Goal: Submit feedback/report problem: Submit feedback/report problem

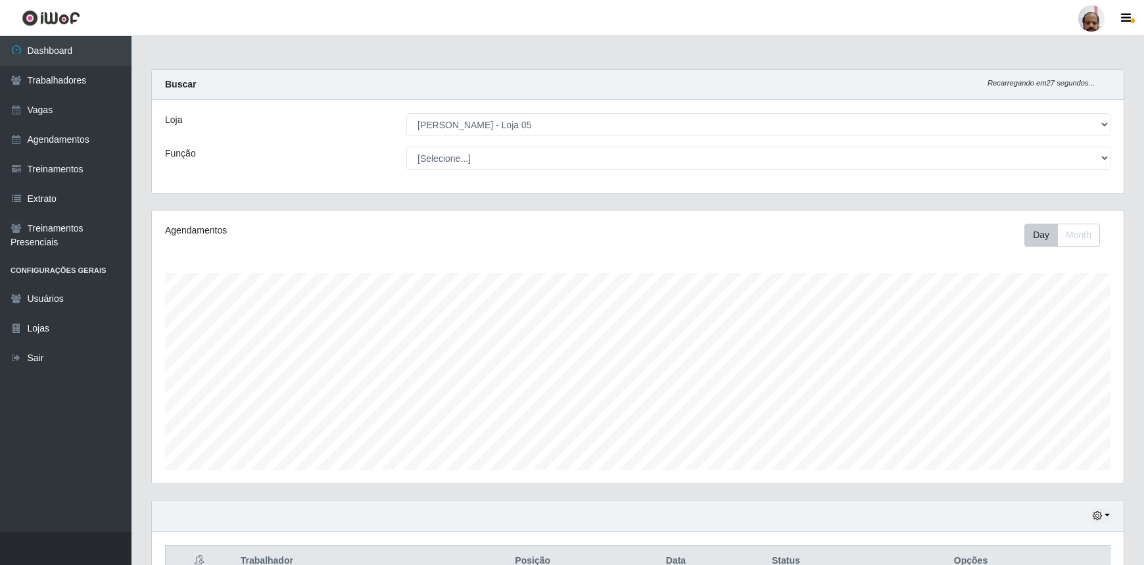
select select "252"
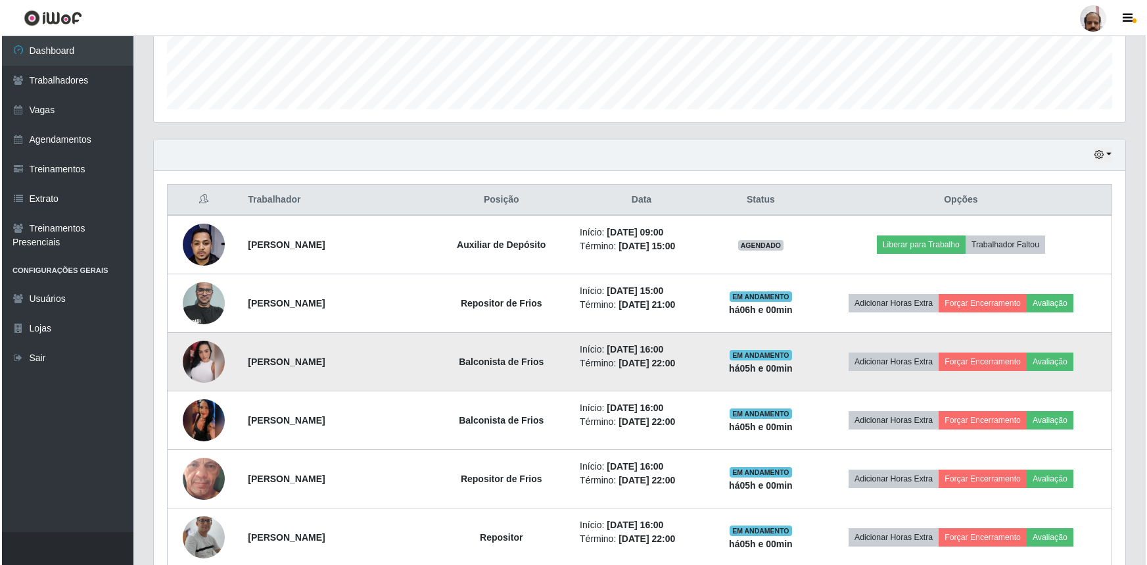
scroll to position [432, 0]
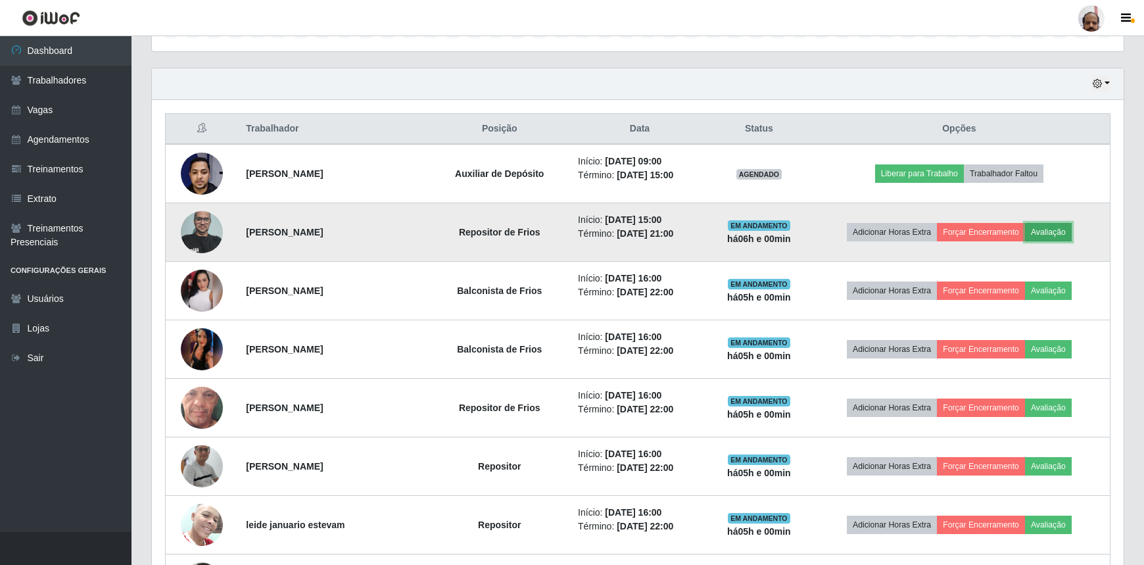
click at [1061, 233] on button "Avaliação" at bounding box center [1048, 232] width 47 height 18
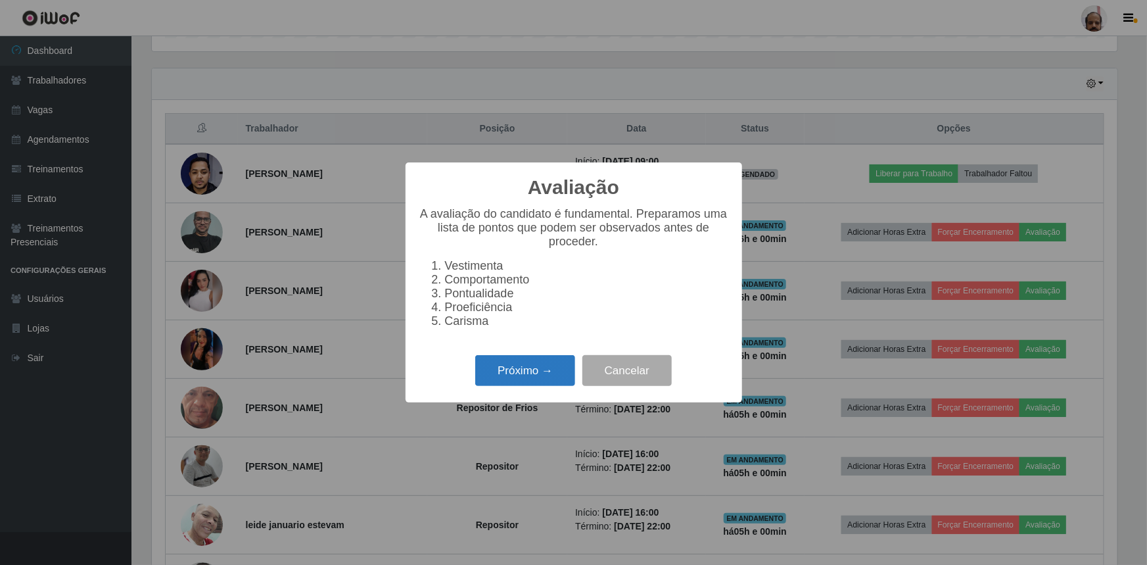
click at [513, 375] on button "Próximo →" at bounding box center [525, 370] width 100 height 31
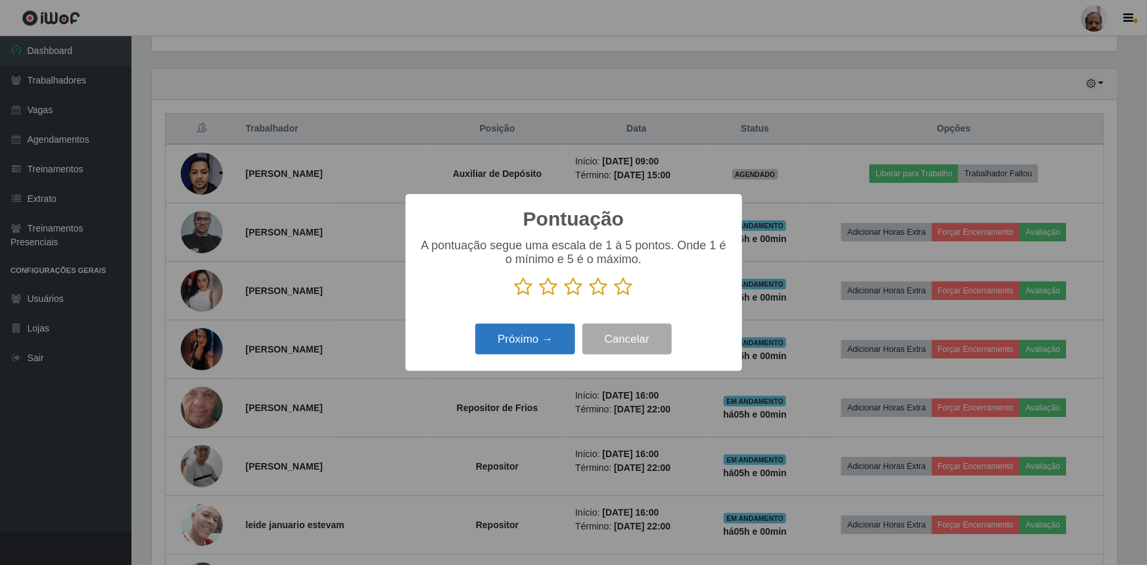
scroll to position [656924, 656231]
click at [622, 285] on icon at bounding box center [623, 287] width 18 height 20
click at [614, 296] on input "radio" at bounding box center [614, 296] width 0 height 0
click at [514, 342] on button "Próximo →" at bounding box center [525, 338] width 100 height 31
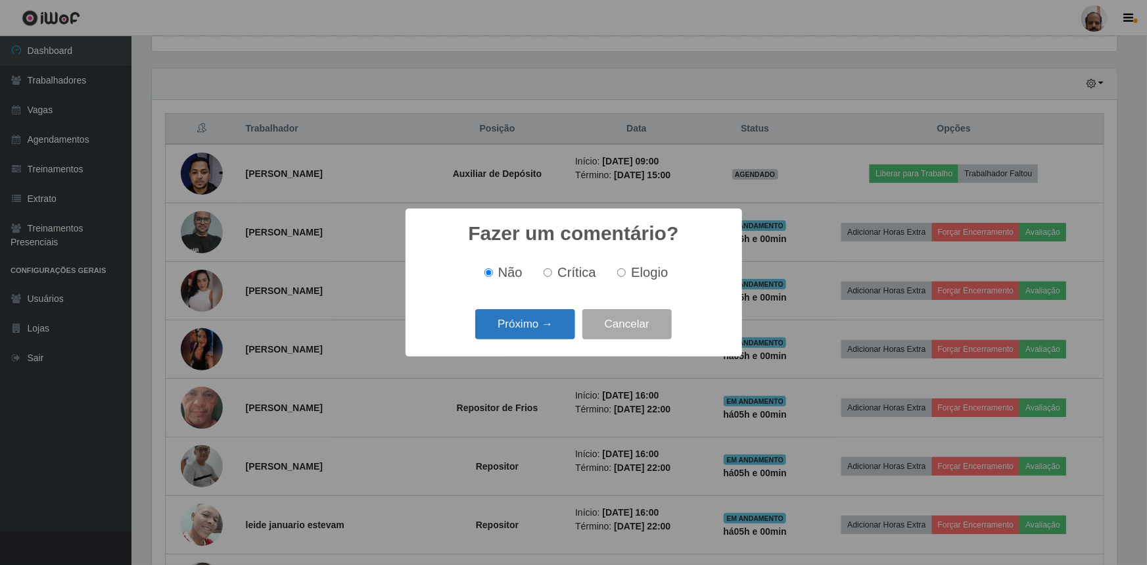
click at [558, 323] on button "Próximo →" at bounding box center [525, 324] width 100 height 31
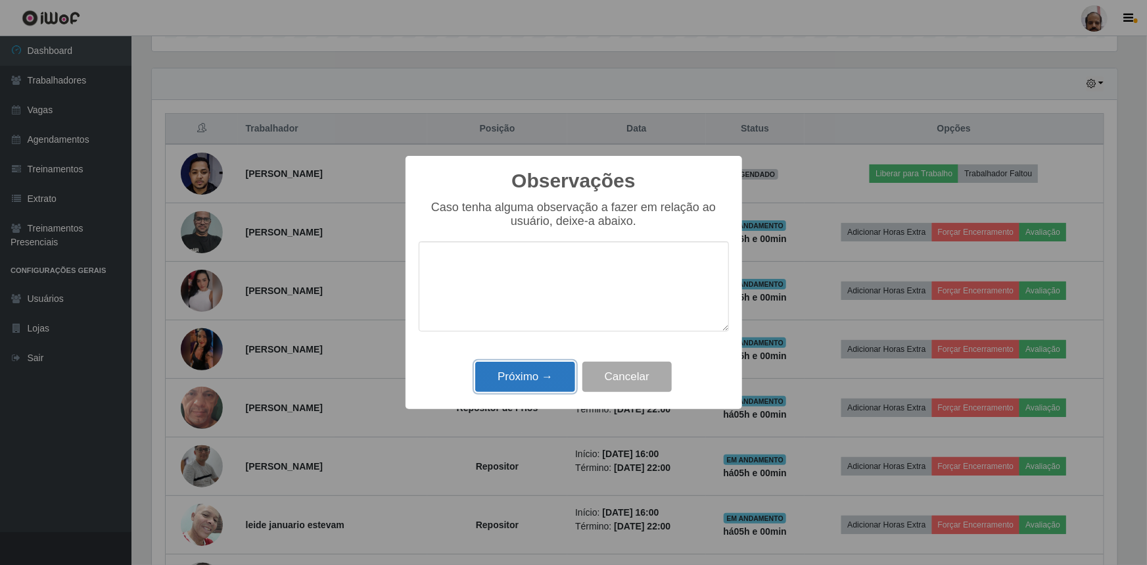
click at [526, 377] on button "Próximo →" at bounding box center [525, 376] width 100 height 31
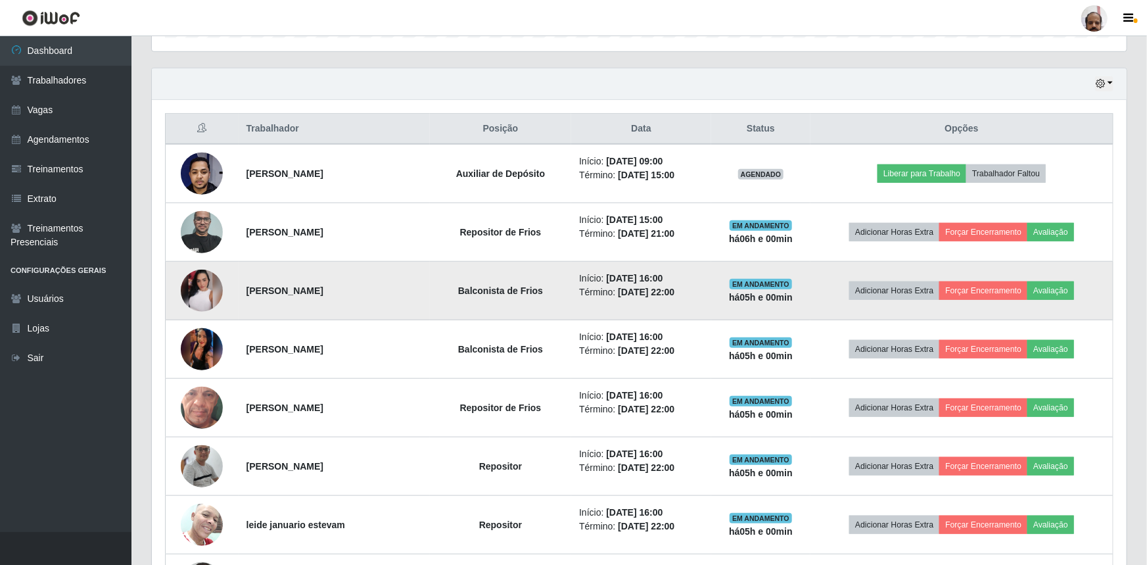
scroll to position [273, 971]
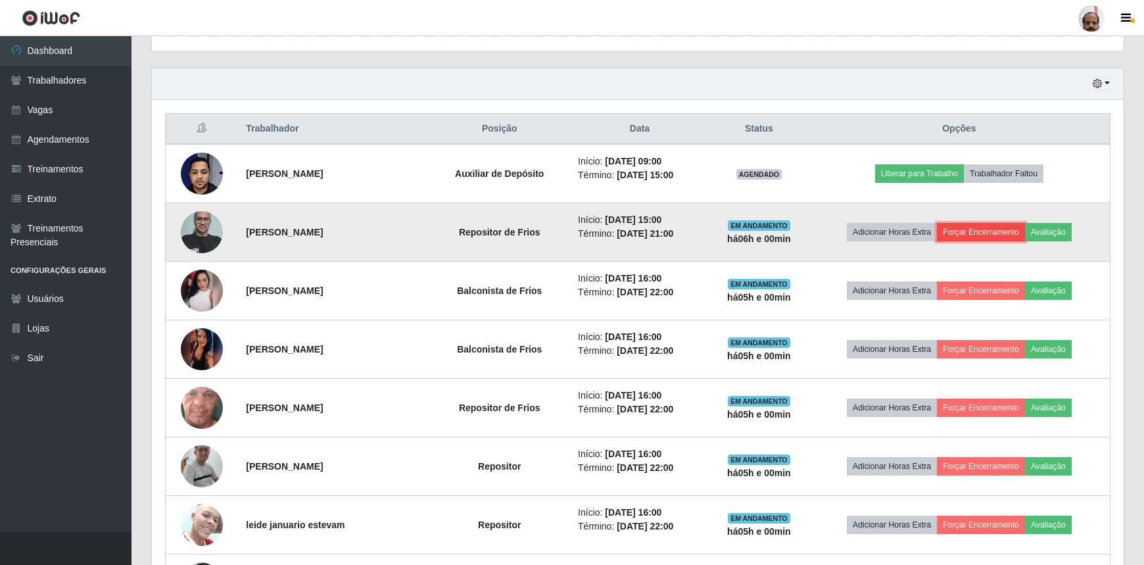
click at [985, 231] on button "Forçar Encerramento" at bounding box center [981, 232] width 88 height 18
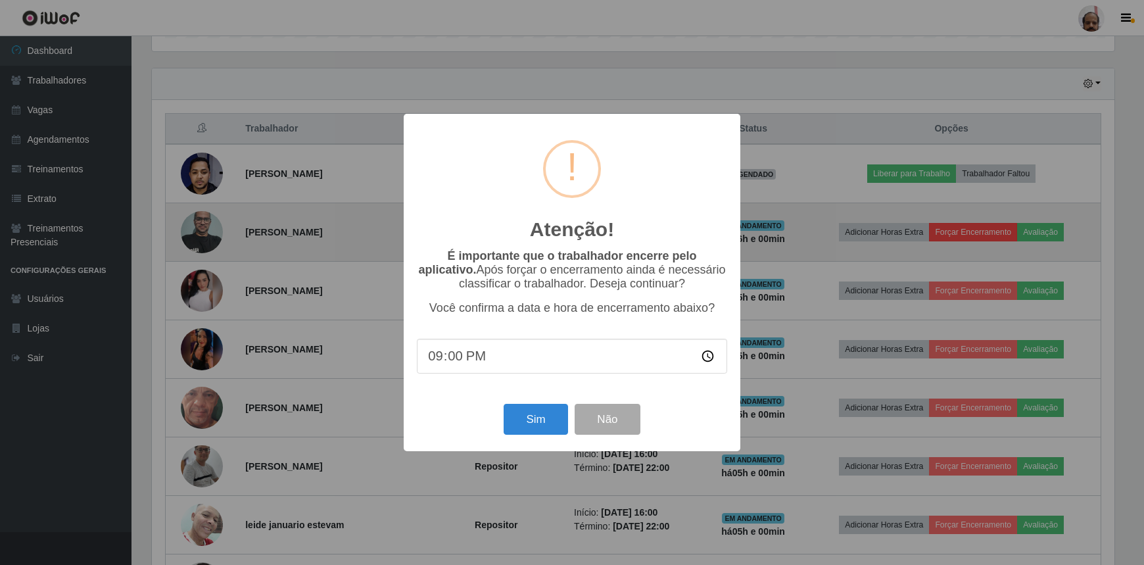
scroll to position [273, 965]
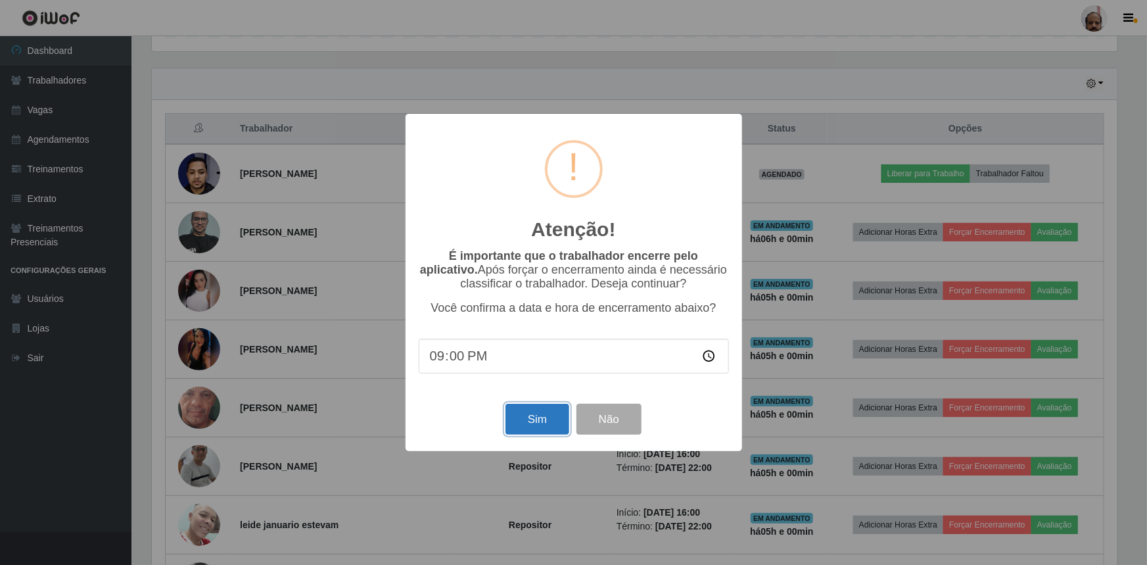
click at [535, 427] on button "Sim" at bounding box center [537, 419] width 64 height 31
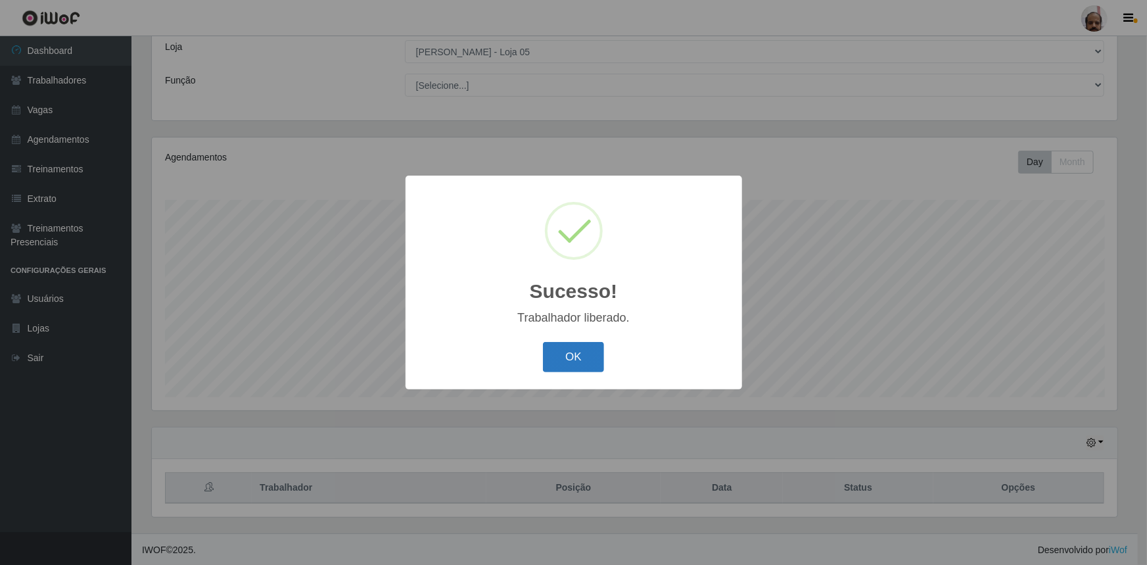
click at [589, 352] on button "OK" at bounding box center [573, 357] width 61 height 31
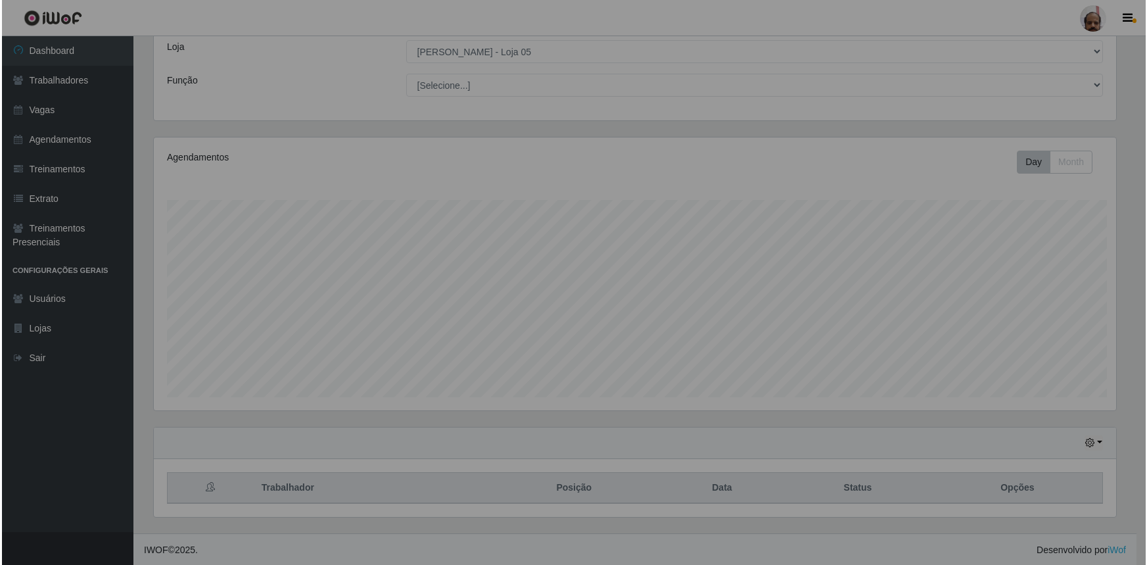
scroll to position [273, 971]
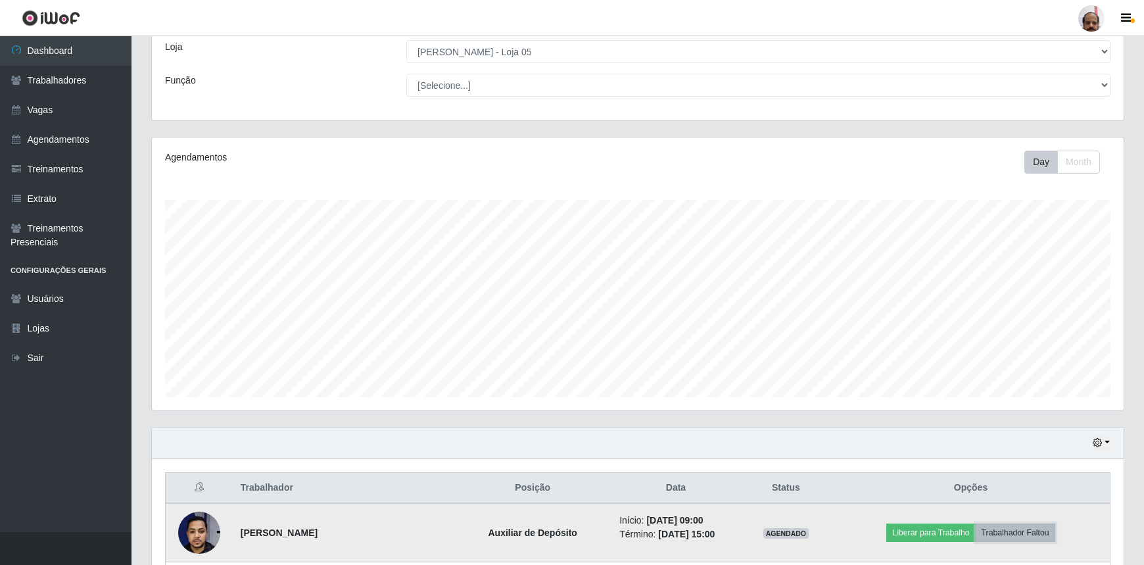
click at [1027, 528] on button "Trabalhador Faltou" at bounding box center [1015, 532] width 80 height 18
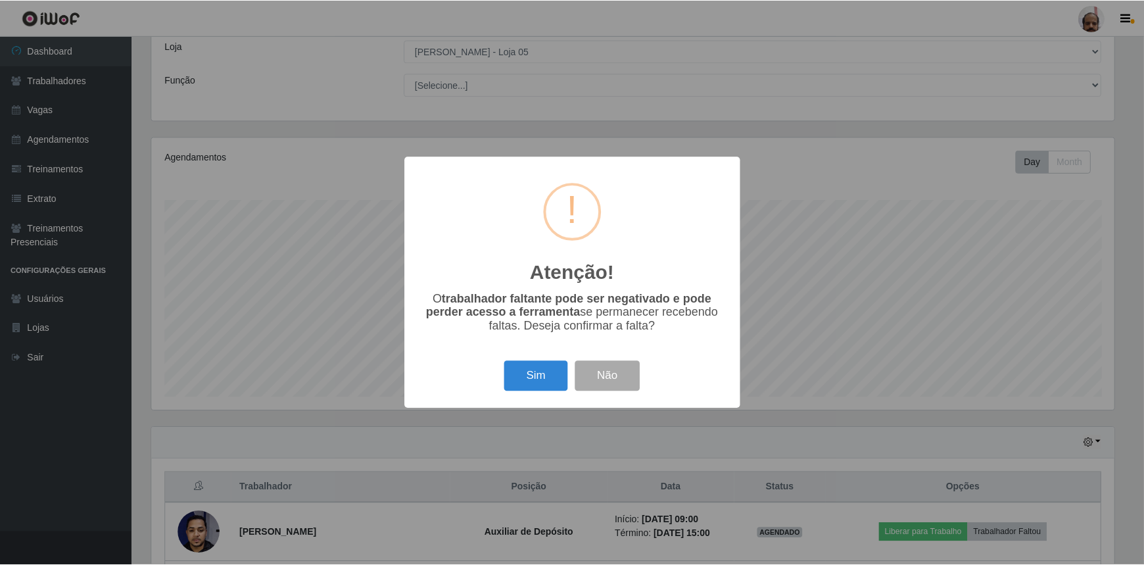
scroll to position [273, 965]
click at [532, 375] on button "Sim" at bounding box center [537, 376] width 64 height 31
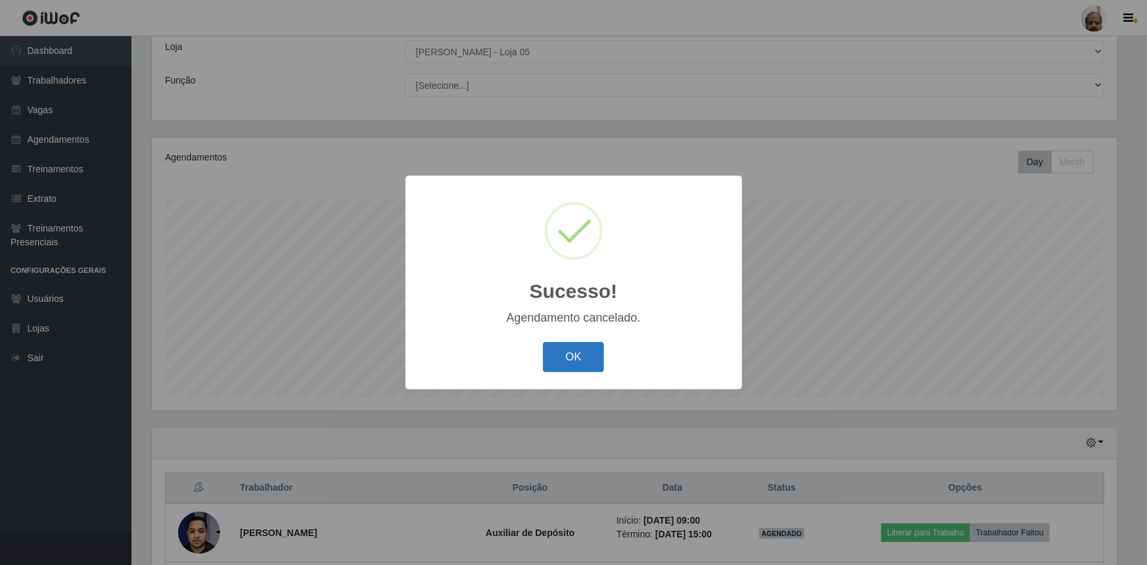
click at [581, 357] on button "OK" at bounding box center [573, 357] width 61 height 31
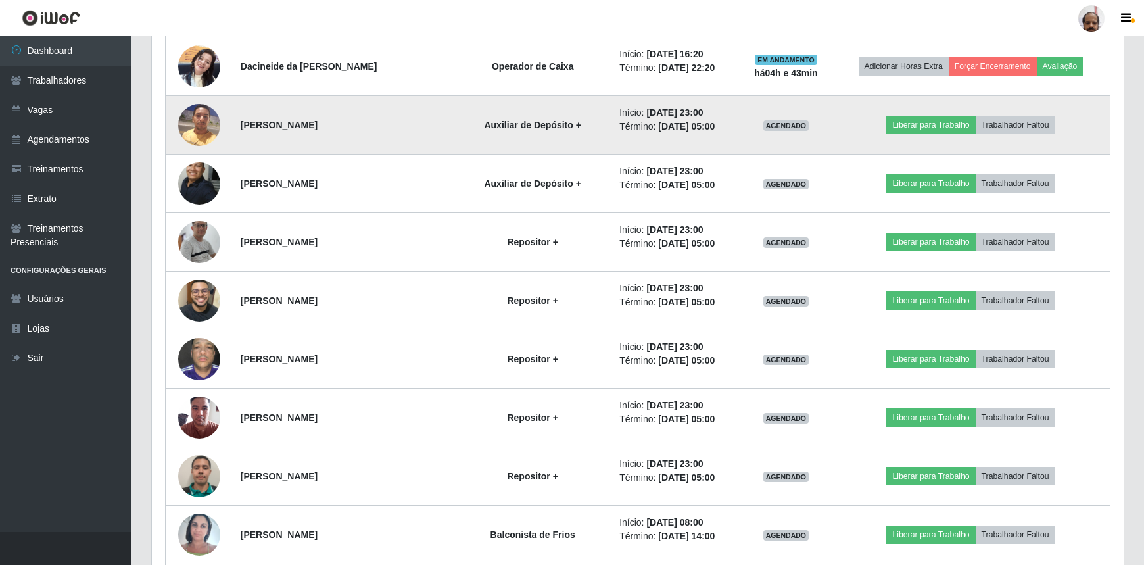
scroll to position [1149, 0]
